Goal: Entertainment & Leisure: Consume media (video, audio)

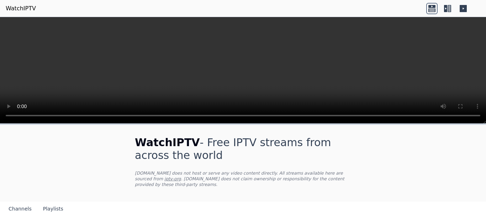
click at [209, 73] on video at bounding box center [243, 70] width 486 height 107
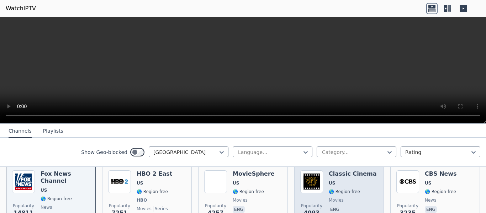
scroll to position [129, 0]
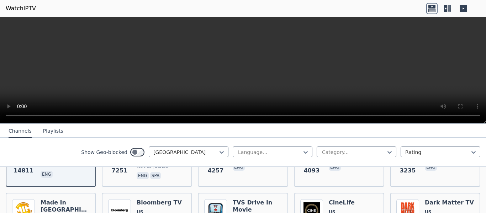
click at [41, 166] on div "Show Geo-blocked United States Language... Category... Rating" at bounding box center [243, 152] width 486 height 29
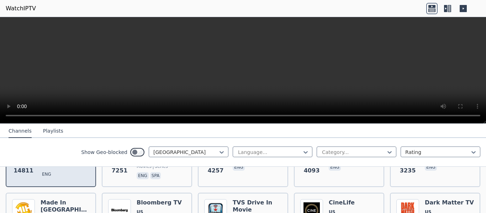
click at [39, 172] on div "Popularity 14811 Fox News Channel US 🌎 Region-free news eng" at bounding box center [50, 154] width 77 height 53
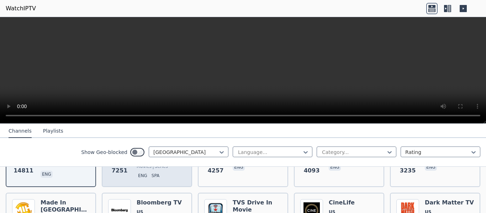
click at [117, 177] on div "Popularity 7251 HBO 2 East US 🌎 Region-free HBO movies series eng spa" at bounding box center [147, 154] width 90 height 65
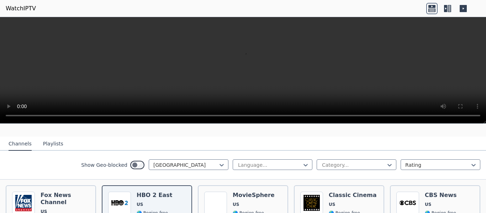
scroll to position [69, 0]
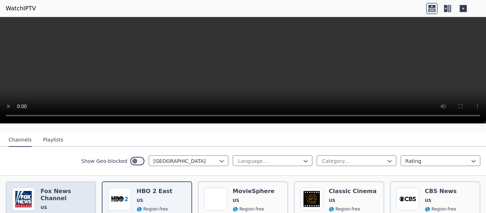
click at [56, 205] on span "US" at bounding box center [65, 208] width 49 height 6
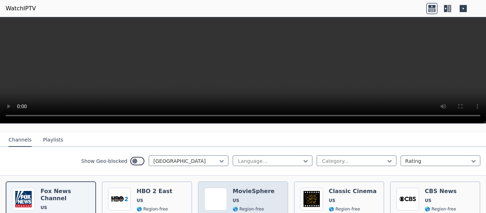
click at [241, 198] on span "US" at bounding box center [253, 201] width 42 height 6
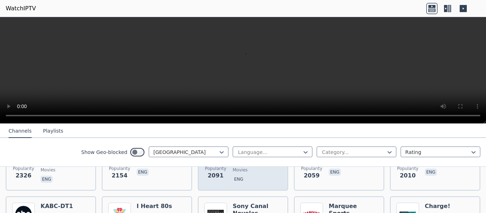
scroll to position [218, 0]
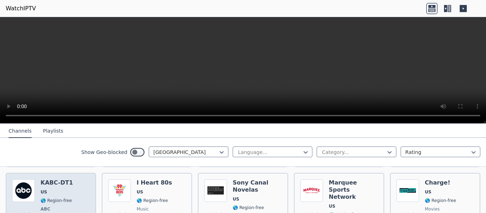
click at [67, 179] on h6 "KABC-DT1" at bounding box center [57, 182] width 32 height 7
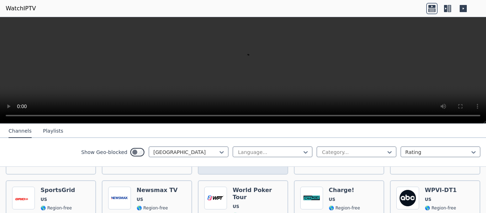
scroll to position [365, 0]
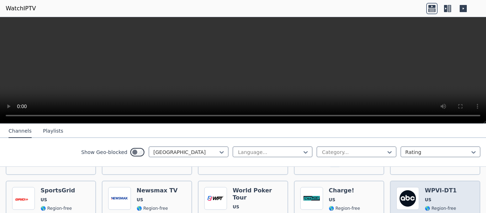
click at [469, 181] on div "Popularity 930 WPVI-DT1 US 🌎 Region-free ABC news eng" at bounding box center [435, 213] width 90 height 65
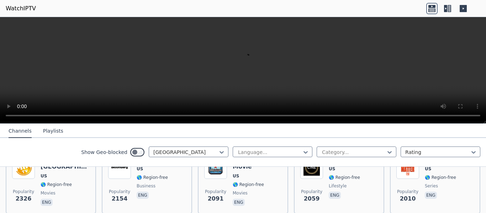
scroll to position [0, 0]
